Goal: Find specific page/section: Find specific page/section

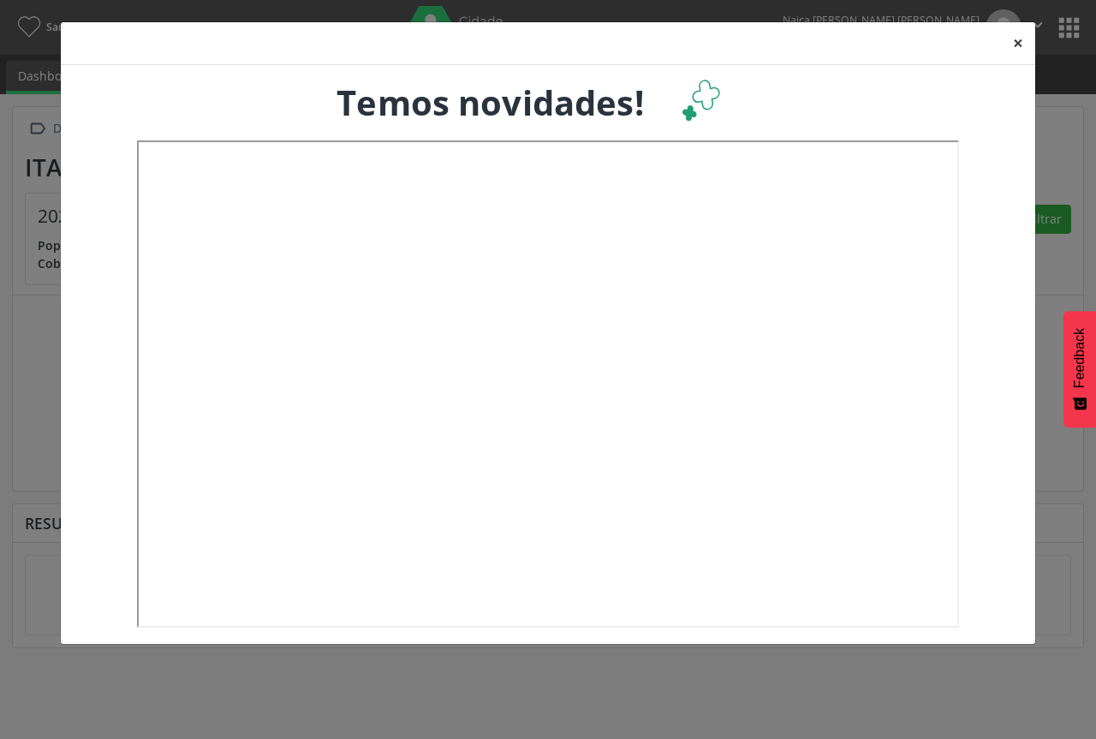
click at [1022, 45] on button "×" at bounding box center [1018, 43] width 34 height 42
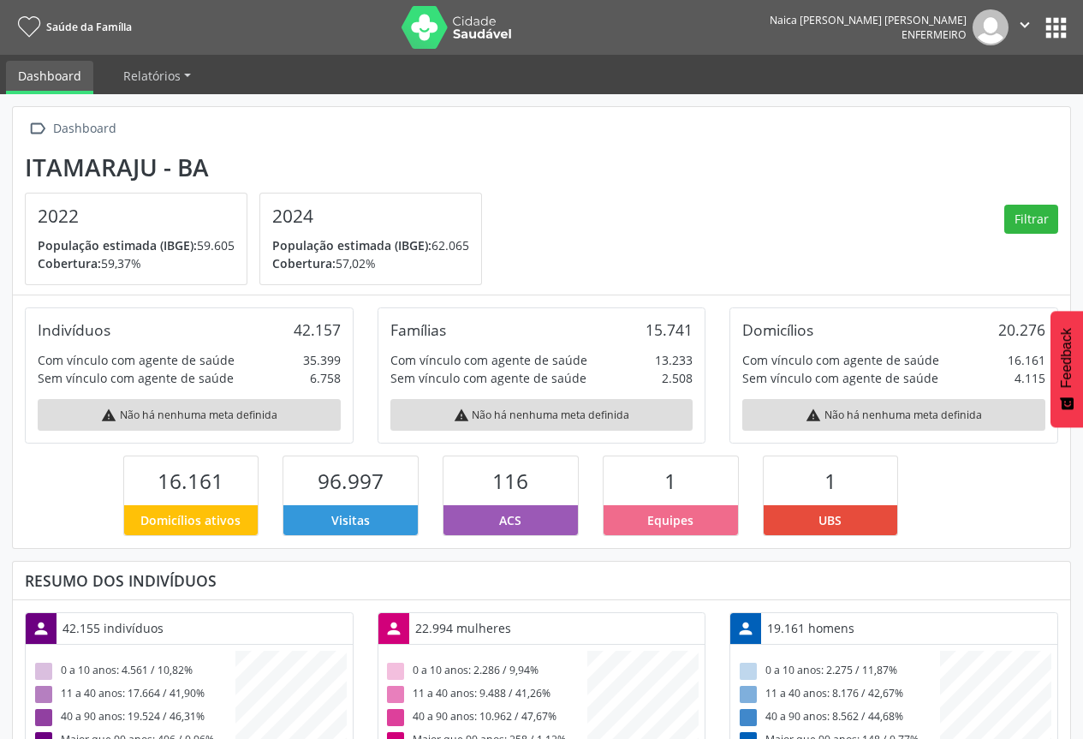
click at [1050, 28] on button "apps" at bounding box center [1056, 28] width 30 height 30
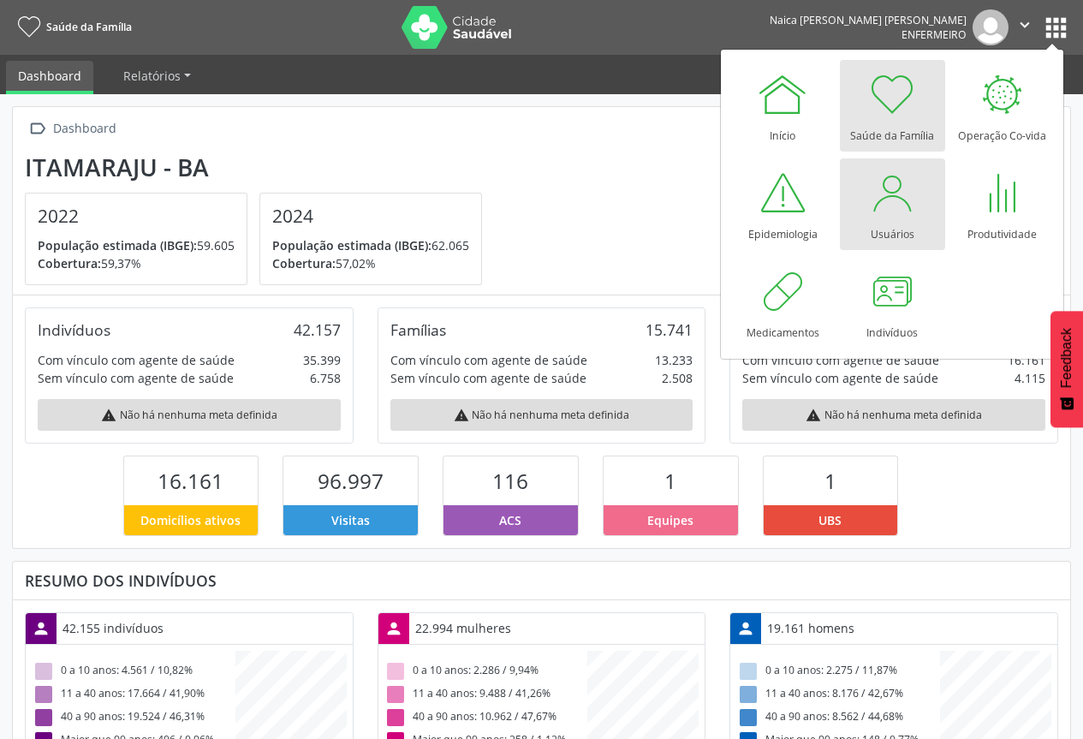
click at [898, 210] on div at bounding box center [891, 192] width 51 height 51
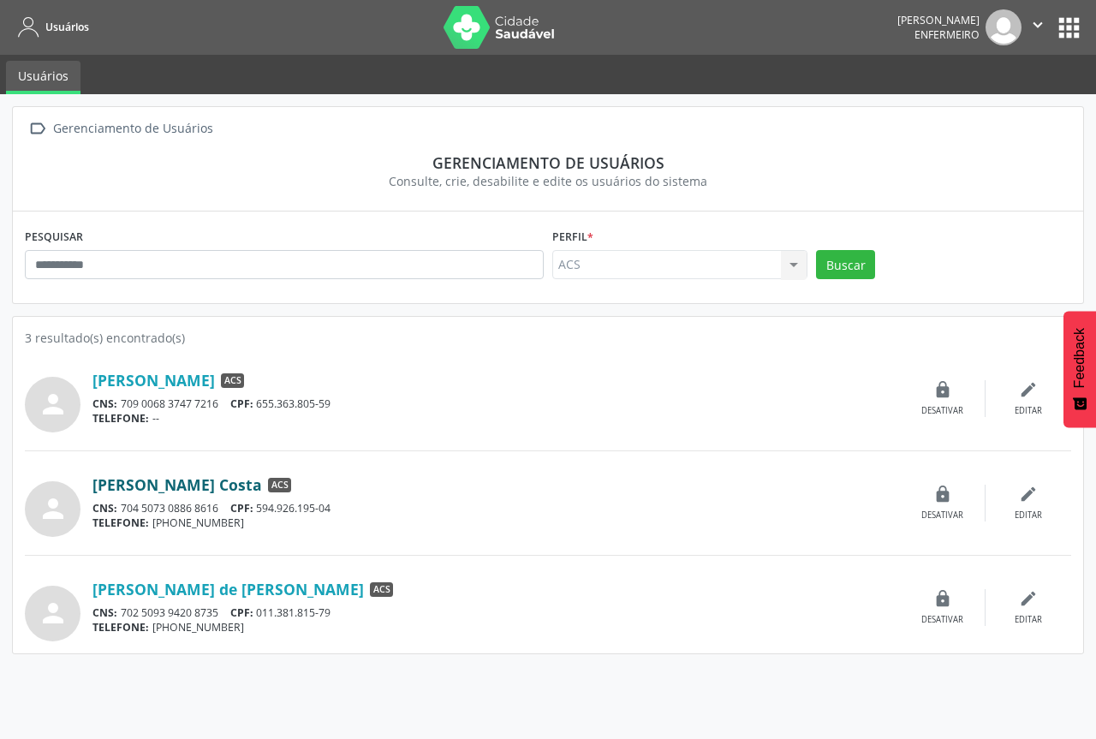
click at [205, 484] on link "[PERSON_NAME] Costa" at bounding box center [176, 484] width 169 height 19
click at [218, 592] on link "[PERSON_NAME] de [PERSON_NAME]" at bounding box center [227, 589] width 271 height 19
